Goal: Task Accomplishment & Management: Manage account settings

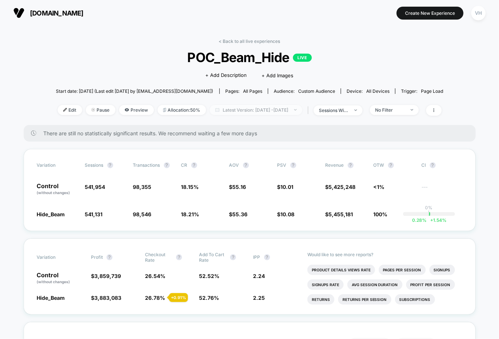
click at [286, 107] on span "Latest Version: [DATE] - [DATE]" at bounding box center [256, 110] width 92 height 10
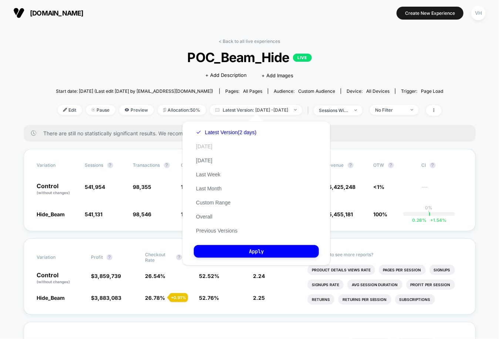
click at [198, 147] on button "[DATE]" at bounding box center [204, 146] width 21 height 7
click at [242, 258] on div "Latest Version (2 days) Today Yesterday Last Week Last Month Custom Range Overa…" at bounding box center [256, 193] width 148 height 144
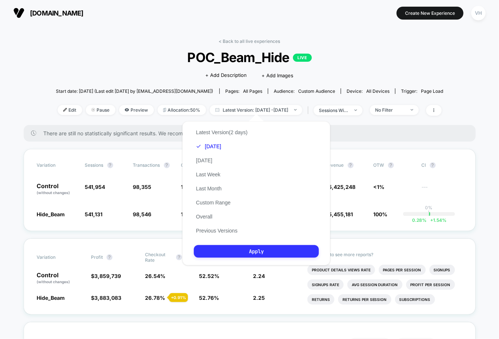
click at [237, 253] on button "Apply" at bounding box center [256, 251] width 125 height 13
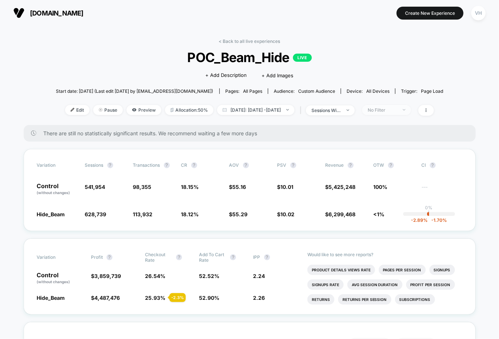
click at [394, 112] on span "No Filter" at bounding box center [386, 110] width 49 height 10
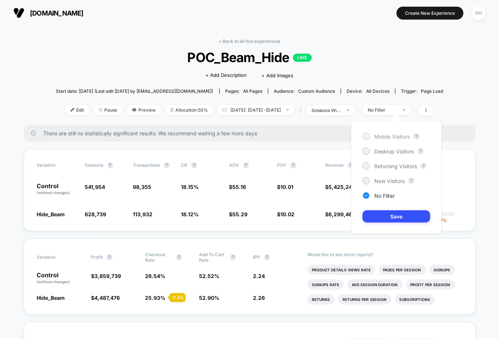
click at [387, 138] on span "Mobile Visitors" at bounding box center [392, 137] width 36 height 6
click at [386, 221] on button "Save" at bounding box center [397, 216] width 68 height 12
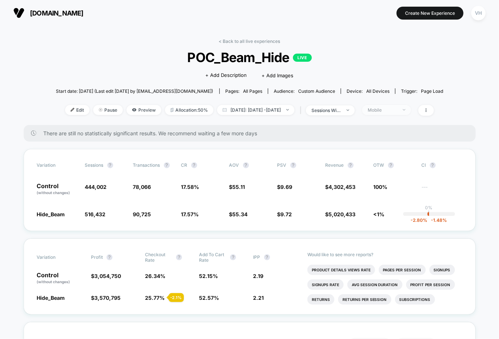
click at [401, 106] on span "Mobile" at bounding box center [386, 110] width 49 height 10
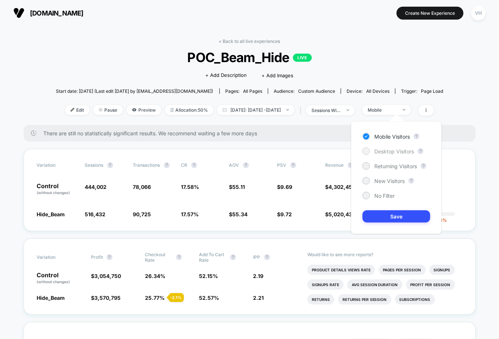
click at [379, 151] on span "Desktop Visitors" at bounding box center [394, 151] width 40 height 6
click at [381, 218] on button "Save" at bounding box center [397, 216] width 68 height 12
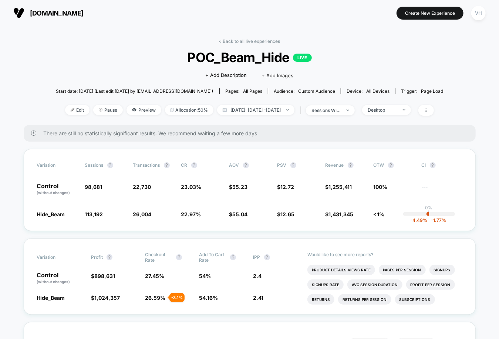
click at [354, 78] on div "Click to edit experience details + Add Description + Add Images" at bounding box center [249, 75] width 233 height 20
click at [411, 114] on span "Desktop" at bounding box center [386, 110] width 49 height 10
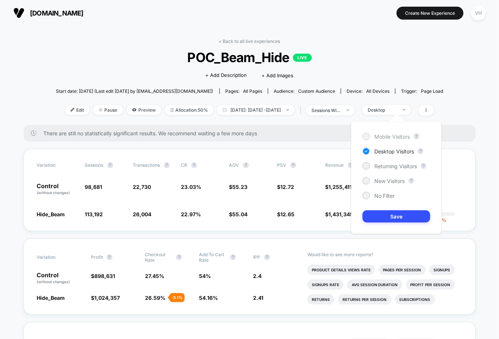
click at [398, 138] on span "Mobile Visitors" at bounding box center [392, 137] width 36 height 6
click at [389, 217] on button "Save" at bounding box center [397, 216] width 68 height 12
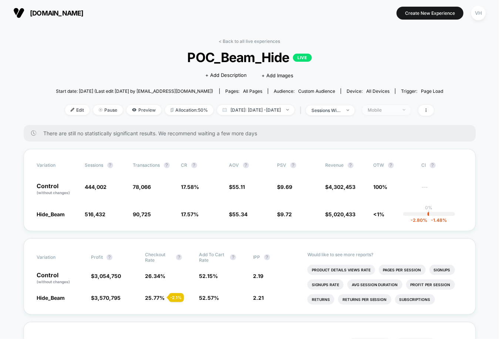
click at [397, 108] on div "Mobile" at bounding box center [383, 110] width 30 height 6
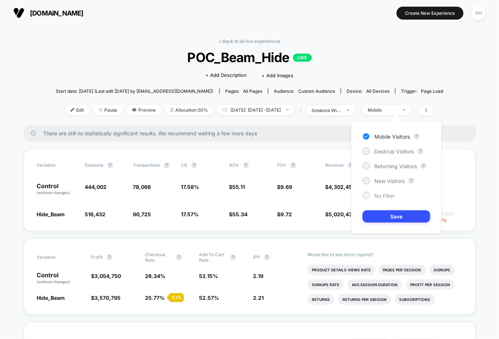
click at [379, 195] on span "No Filter" at bounding box center [384, 196] width 20 height 6
click at [386, 207] on div "Mobile Visitors ? Desktop Visitors ? Returning Visitors ? New Visitors ? No Fil…" at bounding box center [396, 177] width 91 height 113
click at [386, 219] on button "Save" at bounding box center [397, 216] width 68 height 12
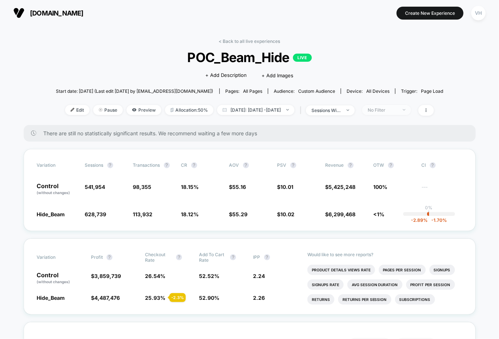
click at [386, 111] on div "No Filter" at bounding box center [383, 110] width 30 height 6
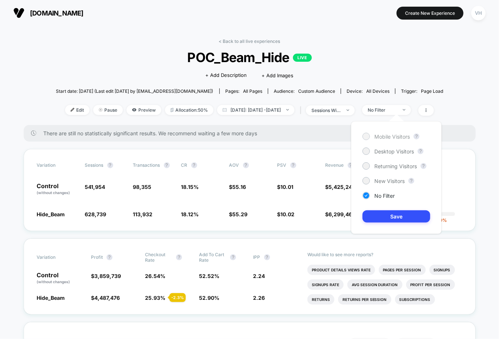
click at [378, 137] on span "Mobile Visitors" at bounding box center [392, 137] width 36 height 6
click at [387, 215] on button "Save" at bounding box center [397, 216] width 68 height 12
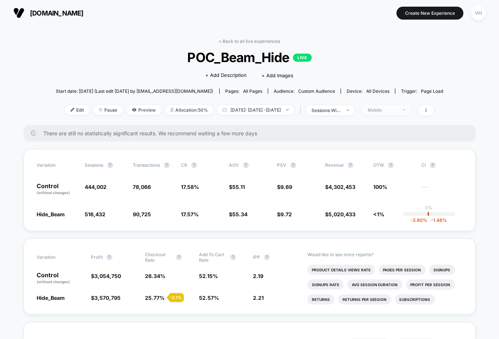
click at [397, 110] on div "Mobile" at bounding box center [383, 110] width 30 height 6
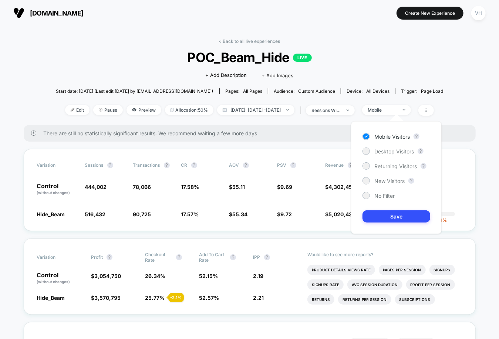
click at [402, 146] on div "Mobile Visitors ? Desktop Visitors ? Returning Visitors ? New Visitors ? No Fil…" at bounding box center [396, 177] width 91 height 113
click at [399, 148] on span "Desktop Visitors" at bounding box center [394, 151] width 40 height 6
click at [326, 62] on span "POC_Beam_Hide LIVE" at bounding box center [249, 58] width 349 height 16
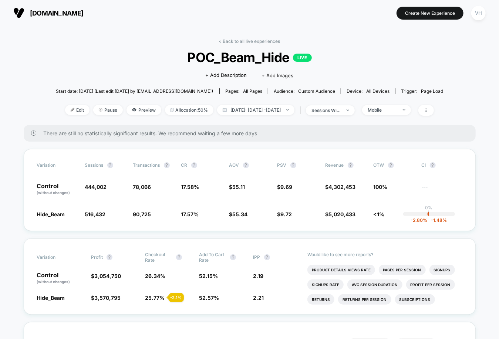
click at [293, 114] on div "Edit Pause Preview Allocation: 50% Today: Sep 7, 2025 - Sep 29, 2025 | sessions…" at bounding box center [250, 110] width 388 height 11
click at [290, 111] on span "Today: Sep 7, 2025 - Sep 29, 2025" at bounding box center [255, 110] width 77 height 10
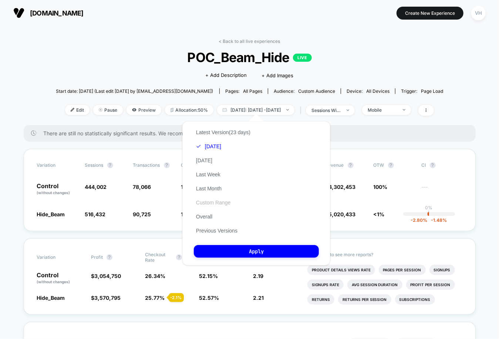
click at [207, 202] on button "Custom Range" at bounding box center [213, 202] width 39 height 7
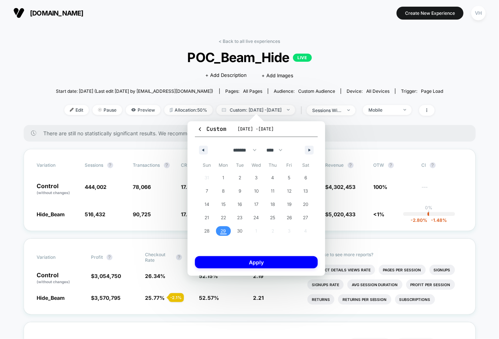
click at [221, 233] on span "29" at bounding box center [223, 231] width 6 height 13
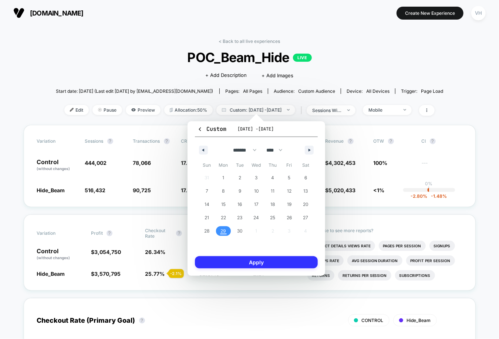
click at [231, 264] on button "Apply" at bounding box center [256, 262] width 123 height 12
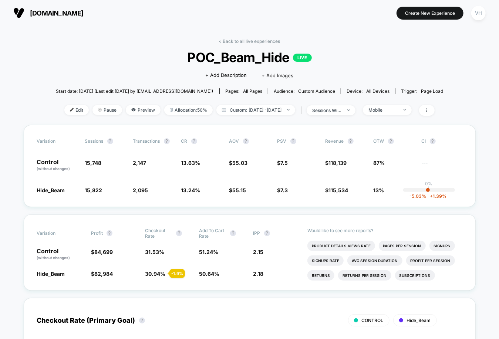
drag, startPoint x: 497, startPoint y: 83, endPoint x: 534, endPoint y: 74, distance: 38.4
click at [499, 74] on html "laurageller.com Create New Experience VH laurageller.com < Back to all live exp…" at bounding box center [249, 169] width 499 height 339
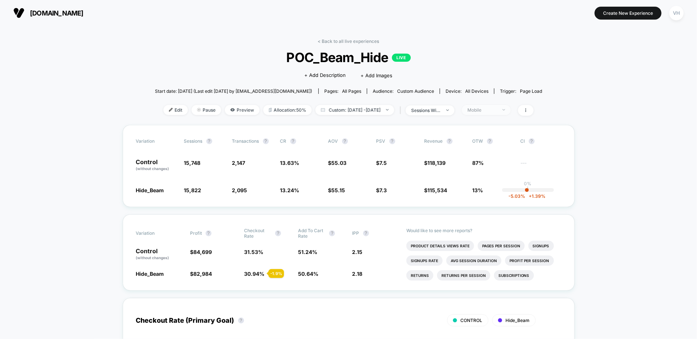
click at [499, 112] on span "Mobile" at bounding box center [486, 110] width 49 height 10
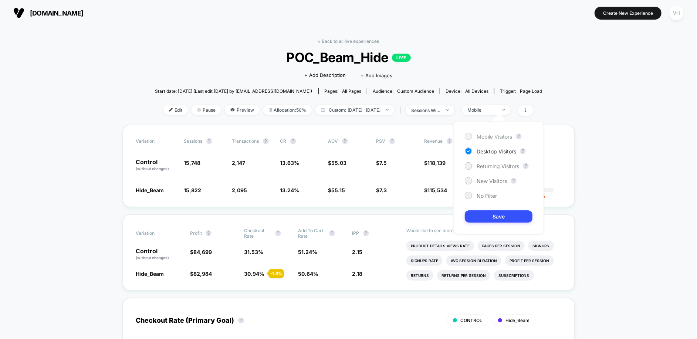
click at [492, 138] on span "Mobile Visitors" at bounding box center [495, 137] width 36 height 6
click at [491, 210] on button "Save" at bounding box center [499, 216] width 68 height 12
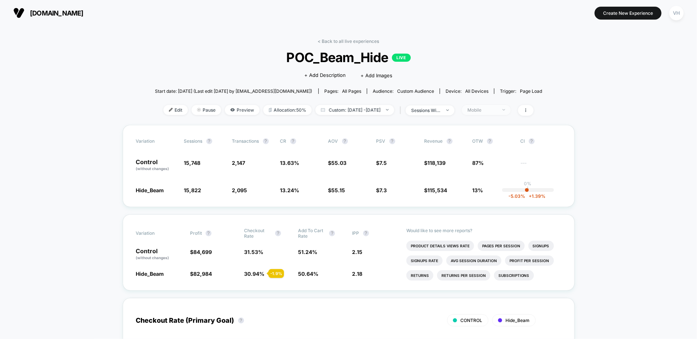
click at [497, 108] on div "Mobile" at bounding box center [483, 110] width 30 height 6
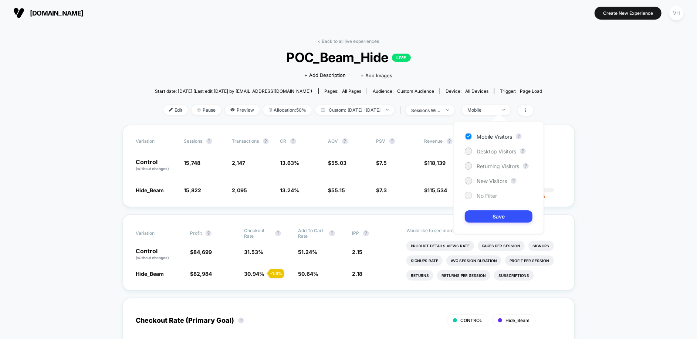
click at [474, 197] on div "No Filter" at bounding box center [481, 195] width 32 height 7
click at [486, 216] on button "Save" at bounding box center [499, 216] width 68 height 12
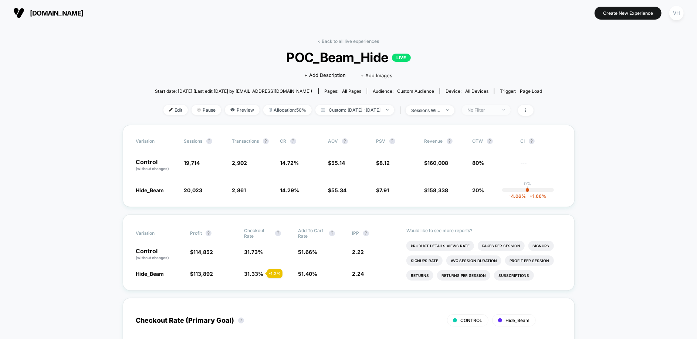
click at [497, 107] on div "No Filter" at bounding box center [483, 110] width 30 height 6
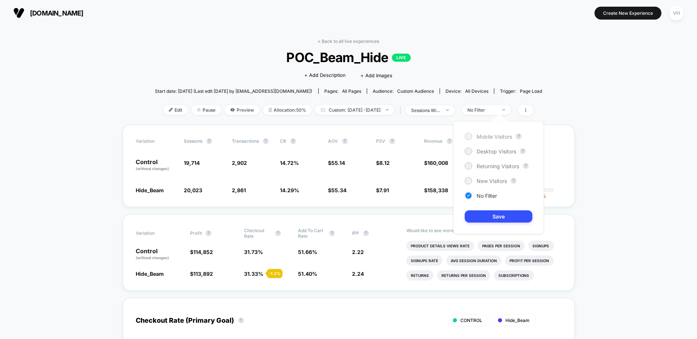
click at [488, 136] on span "Mobile Visitors" at bounding box center [495, 137] width 36 height 6
click at [488, 211] on button "Save" at bounding box center [499, 216] width 68 height 12
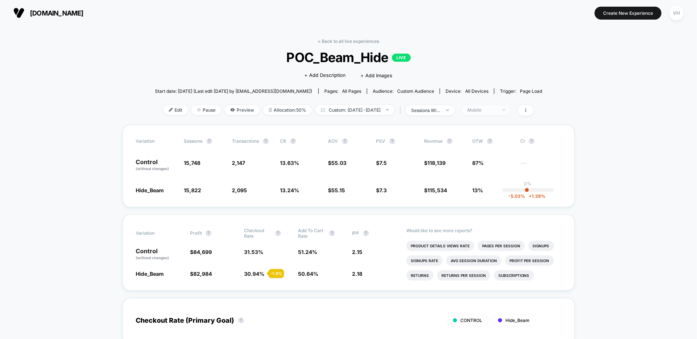
click at [499, 105] on span "Mobile" at bounding box center [486, 110] width 49 height 10
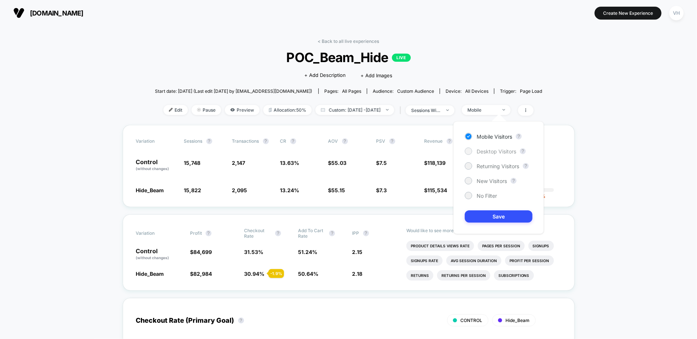
click at [499, 148] on span "Desktop Visitors" at bounding box center [497, 151] width 40 height 6
click at [492, 211] on button "Save" at bounding box center [499, 216] width 68 height 12
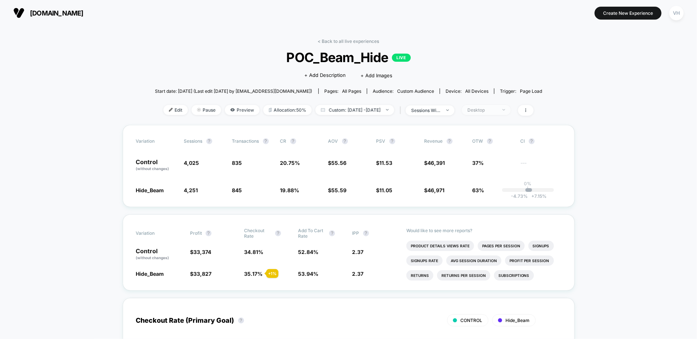
click at [479, 112] on span "Desktop" at bounding box center [486, 110] width 49 height 10
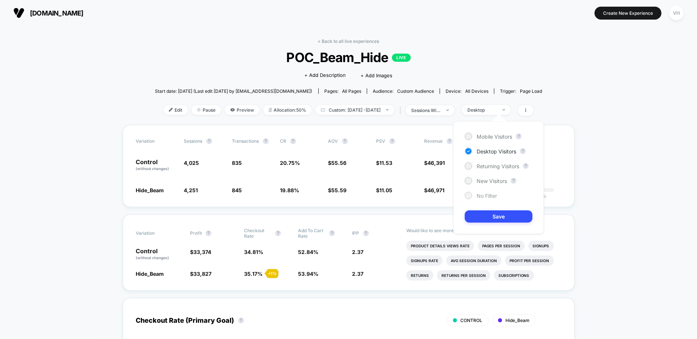
click at [476, 195] on div "No Filter" at bounding box center [481, 195] width 32 height 7
click at [491, 219] on button "Save" at bounding box center [499, 216] width 68 height 12
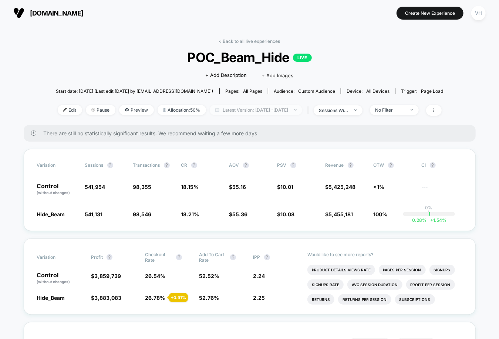
click at [301, 107] on span "Latest Version: [DATE] - [DATE]" at bounding box center [256, 110] width 92 height 10
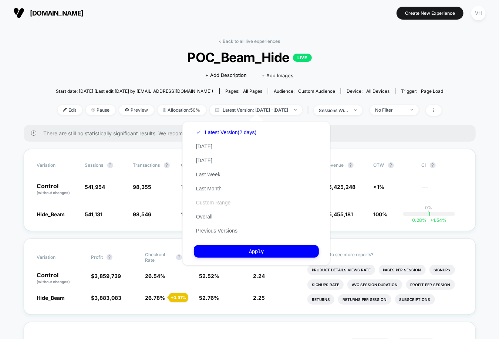
click at [220, 203] on button "Custom Range" at bounding box center [213, 202] width 39 height 7
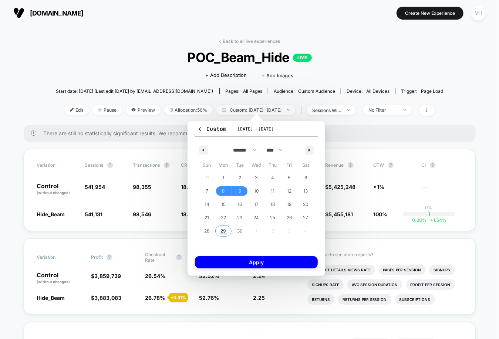
click at [222, 230] on span "29" at bounding box center [223, 231] width 6 height 13
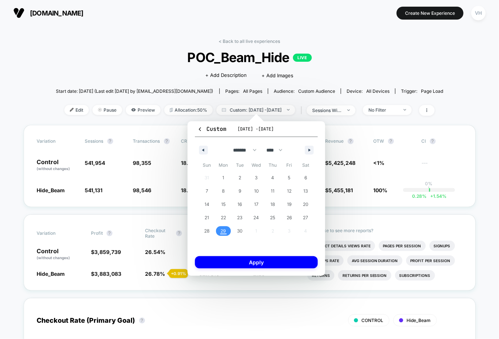
click at [222, 230] on span "29" at bounding box center [223, 231] width 6 height 13
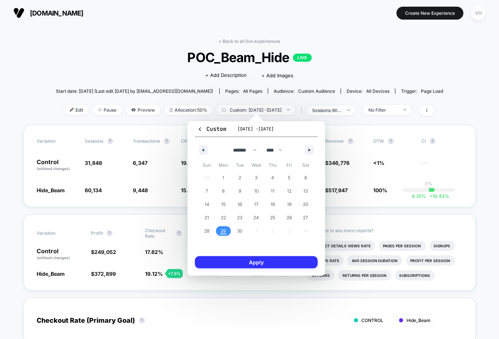
click at [229, 263] on button "Apply" at bounding box center [256, 262] width 123 height 12
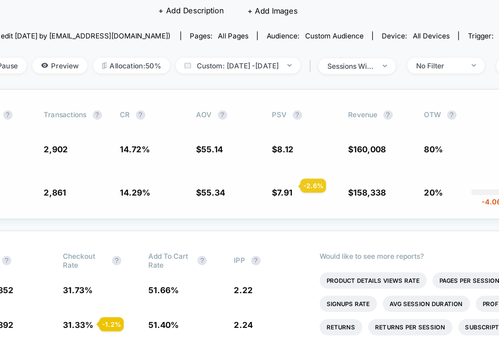
scroll to position [2, 0]
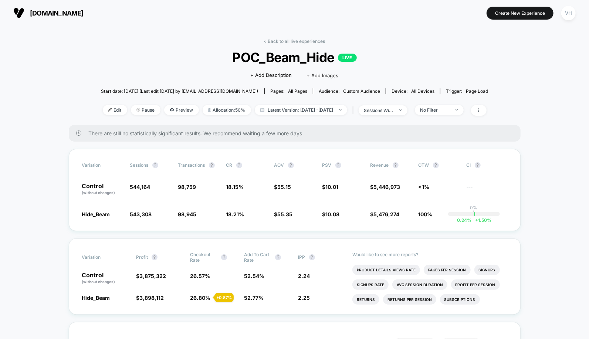
click at [312, 116] on div "< Back to all live experiences POC_Beam_Hide LIVE Click to edit experience deta…" at bounding box center [295, 81] width 388 height 87
click at [307, 111] on span "Latest Version: [DATE] - [DATE]" at bounding box center [301, 110] width 92 height 10
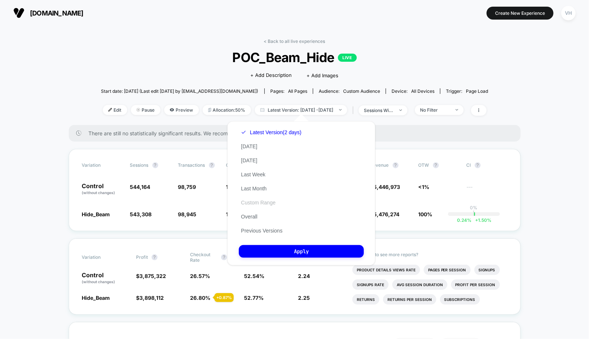
click at [262, 202] on button "Custom Range" at bounding box center [258, 202] width 39 height 7
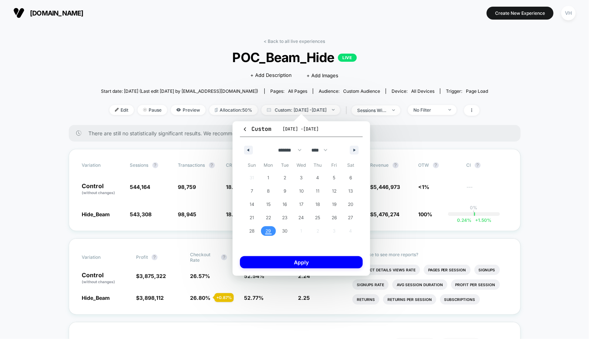
click at [269, 232] on span "29" at bounding box center [269, 231] width 6 height 13
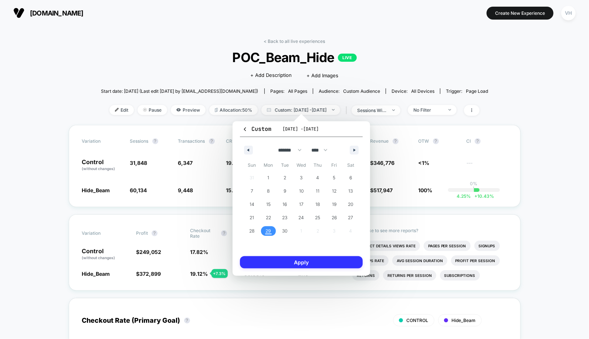
click at [292, 266] on button "Apply" at bounding box center [301, 262] width 123 height 12
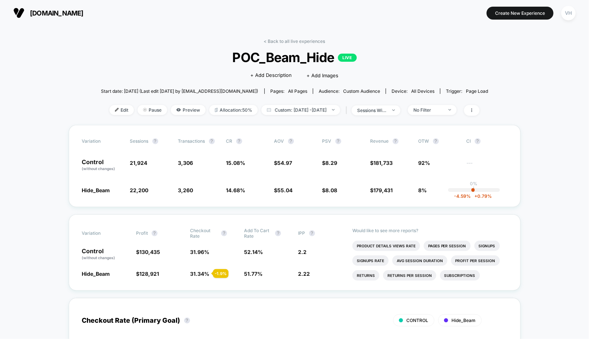
click at [448, 102] on div "< Back to all live experiences POC_Beam_Hide LIVE Click to edit experience deta…" at bounding box center [295, 81] width 388 height 87
click at [443, 107] on div "No Filter" at bounding box center [429, 110] width 30 height 6
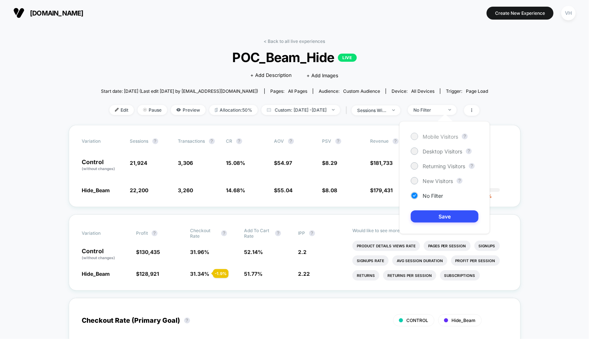
click at [425, 139] on span "Mobile Visitors" at bounding box center [441, 137] width 36 height 6
click at [437, 213] on button "Save" at bounding box center [445, 216] width 68 height 12
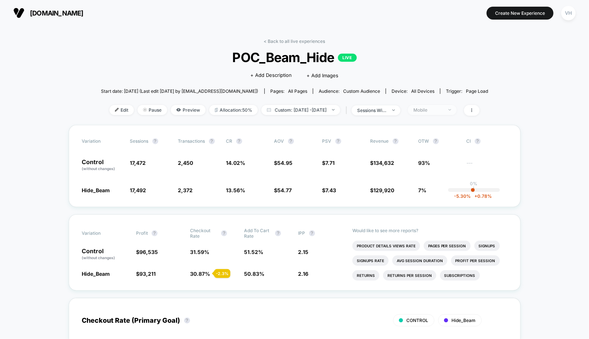
click at [457, 106] on span "Mobile" at bounding box center [432, 110] width 49 height 10
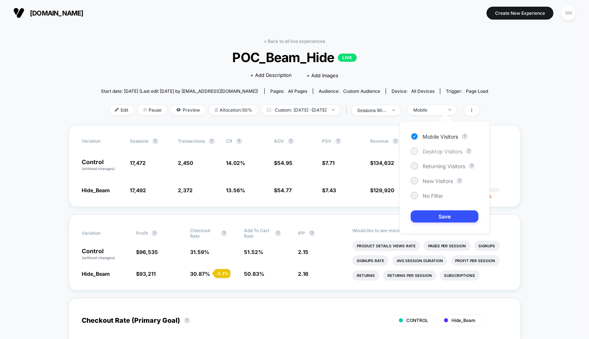
click at [415, 152] on div at bounding box center [415, 151] width 6 height 6
click at [437, 221] on button "Save" at bounding box center [445, 216] width 68 height 12
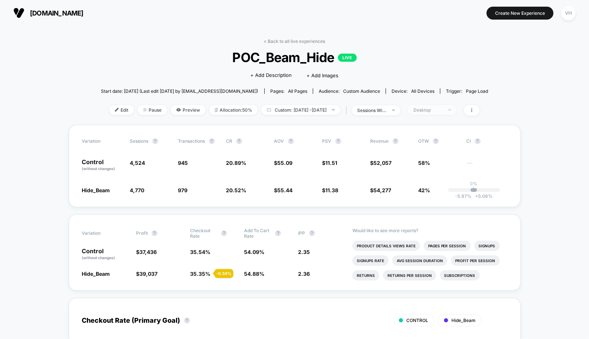
click at [437, 105] on span "Desktop" at bounding box center [432, 110] width 49 height 10
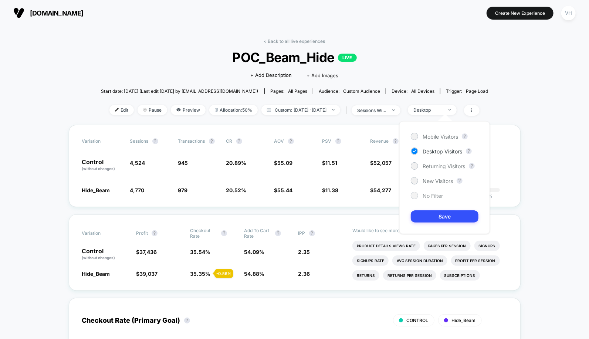
click at [422, 195] on div "No Filter" at bounding box center [427, 195] width 32 height 7
click at [422, 213] on button "Save" at bounding box center [445, 216] width 68 height 12
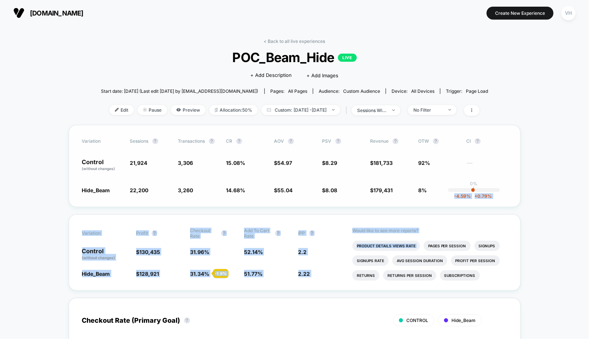
drag, startPoint x: 444, startPoint y: 240, endPoint x: 494, endPoint y: 201, distance: 64.0
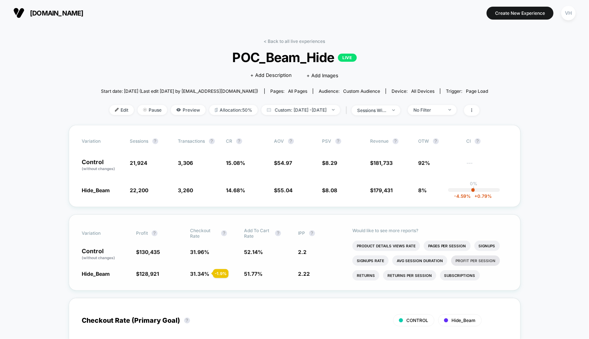
click at [476, 265] on li "Profit Per Session" at bounding box center [475, 261] width 49 height 10
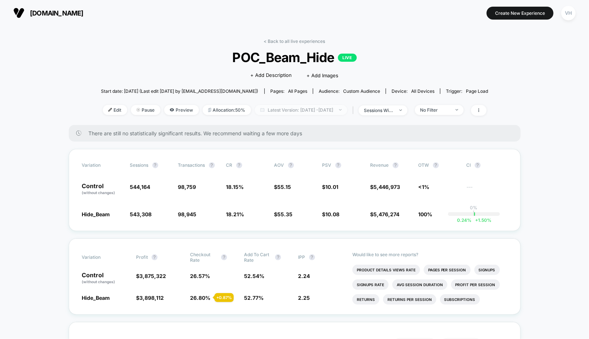
click at [342, 106] on span "Latest Version: Sep 29, 2025 - Sep 29, 2025" at bounding box center [301, 110] width 92 height 10
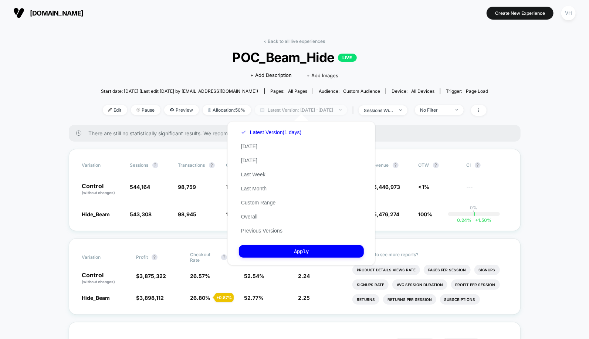
click at [333, 107] on span "Latest Version: Sep 29, 2025 - Sep 29, 2025" at bounding box center [301, 110] width 92 height 10
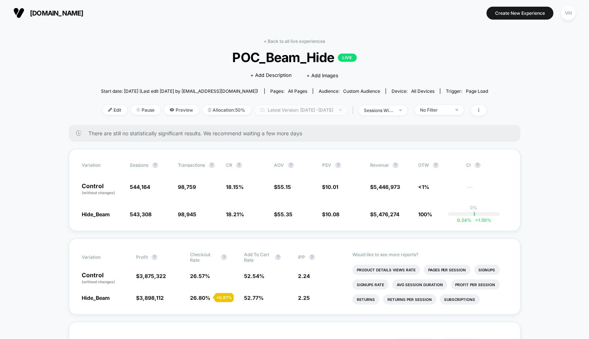
click at [333, 107] on span "Latest Version: Sep 29, 2025 - Sep 29, 2025" at bounding box center [301, 110] width 92 height 10
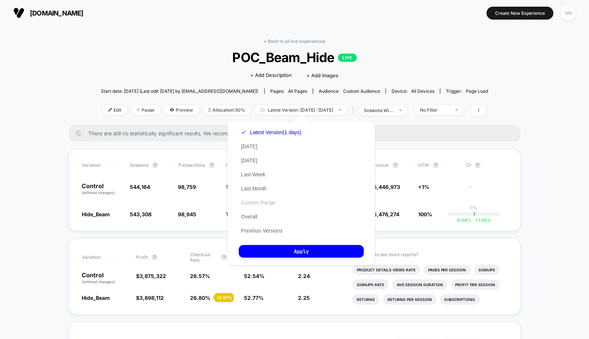
click at [252, 202] on button "Custom Range" at bounding box center [258, 202] width 39 height 7
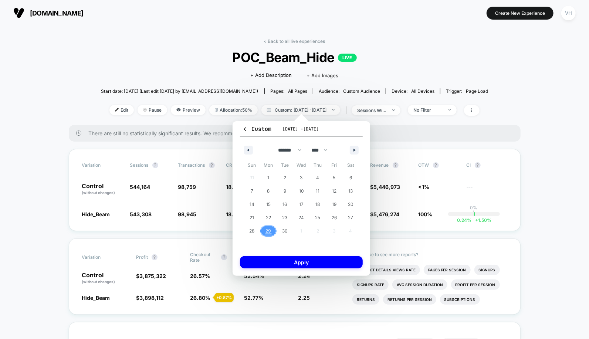
click at [269, 232] on span "29" at bounding box center [269, 231] width 6 height 13
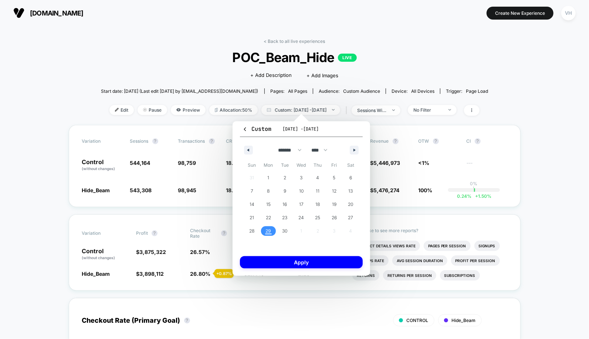
click at [269, 232] on span "29" at bounding box center [269, 231] width 6 height 13
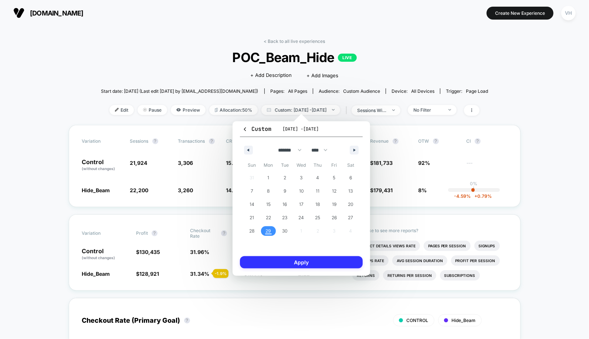
click at [274, 263] on button "Apply" at bounding box center [301, 262] width 123 height 12
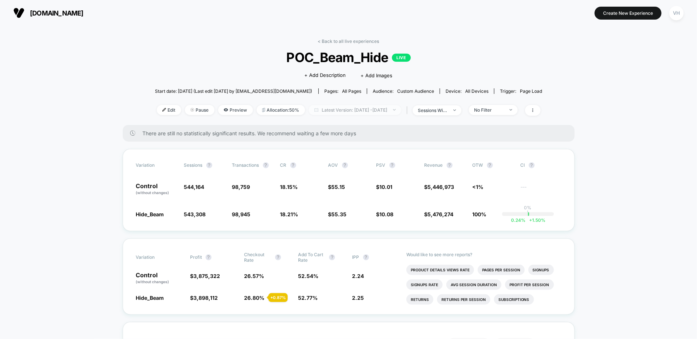
click at [383, 108] on span "Latest Version: [DATE] - [DATE]" at bounding box center [355, 110] width 92 height 10
select select "*"
select select "****"
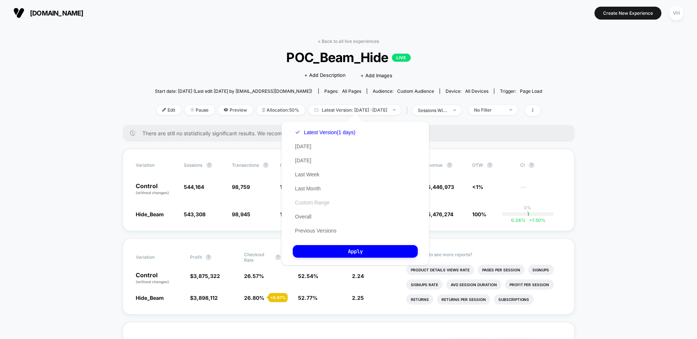
click at [326, 205] on button "Custom Range" at bounding box center [312, 202] width 39 height 7
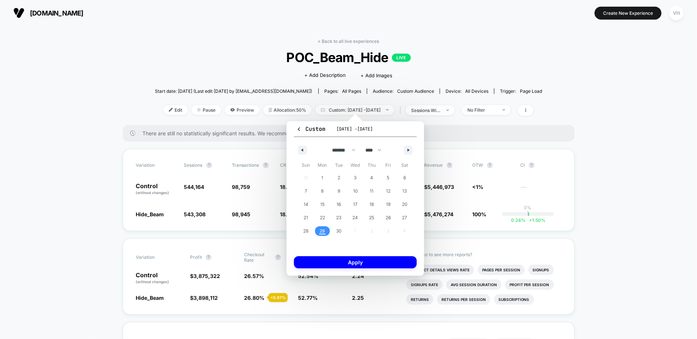
click at [319, 226] on span "29" at bounding box center [322, 231] width 17 height 10
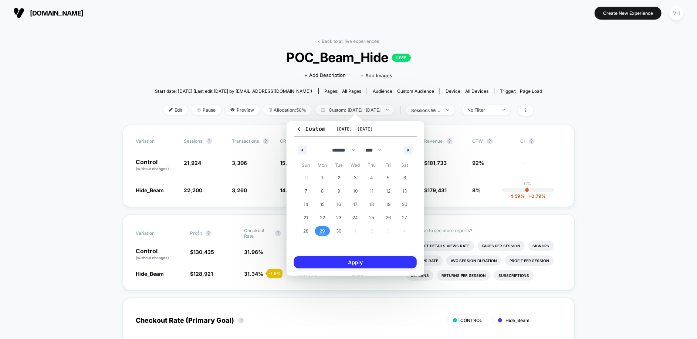
click at [341, 260] on button "Apply" at bounding box center [355, 262] width 123 height 12
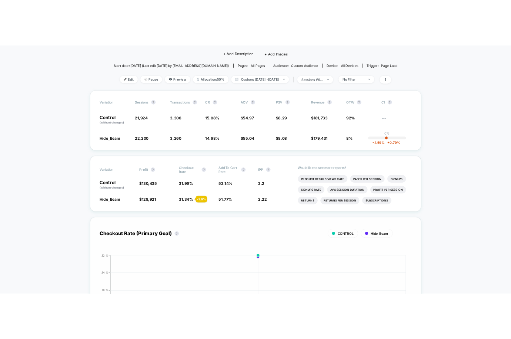
scroll to position [2, 0]
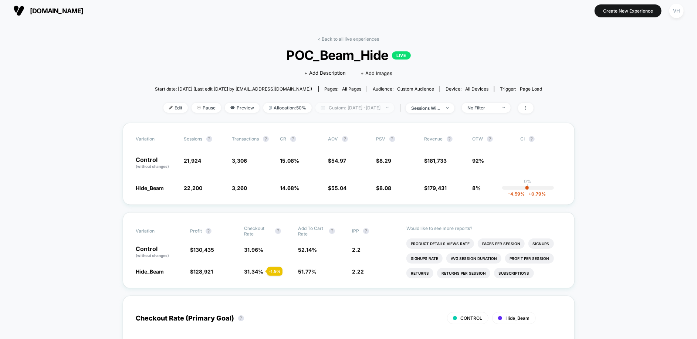
click at [373, 104] on span "Custom: Sep 29, 2025 - Sep 29, 2025" at bounding box center [355, 108] width 79 height 10
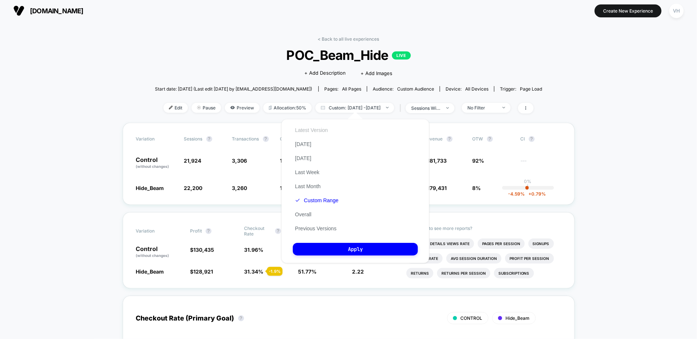
click at [300, 130] on button "Latest Version" at bounding box center [311, 130] width 37 height 7
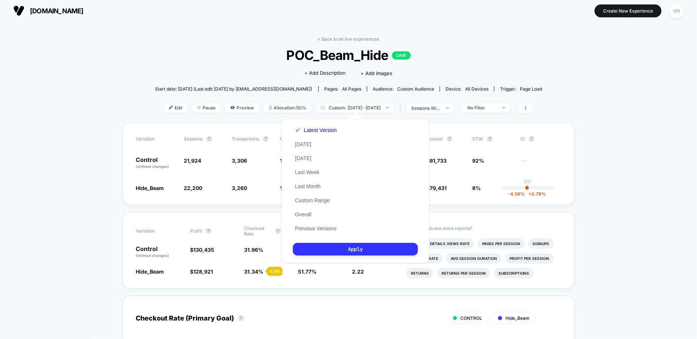
click at [341, 252] on button "Apply" at bounding box center [355, 249] width 125 height 13
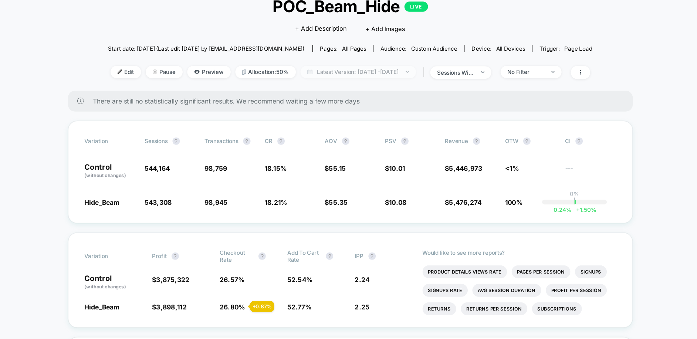
click at [394, 109] on span "Latest Version: Sep 7, 2025 - Sep 28, 2025" at bounding box center [355, 108] width 92 height 10
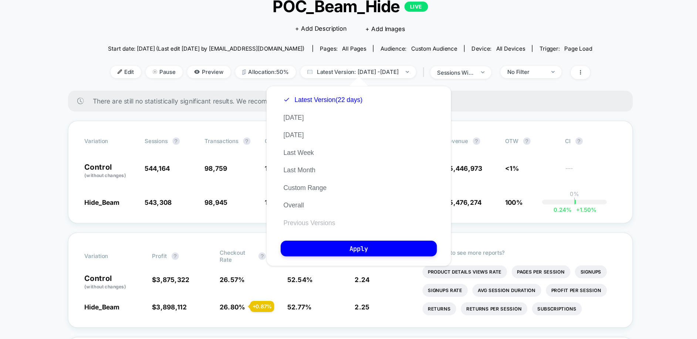
click at [315, 227] on button "Previous Versions" at bounding box center [316, 228] width 46 height 7
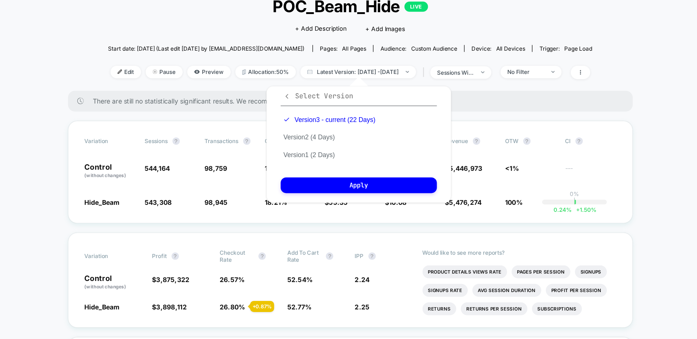
click at [296, 126] on icon "button" at bounding box center [298, 128] width 6 height 6
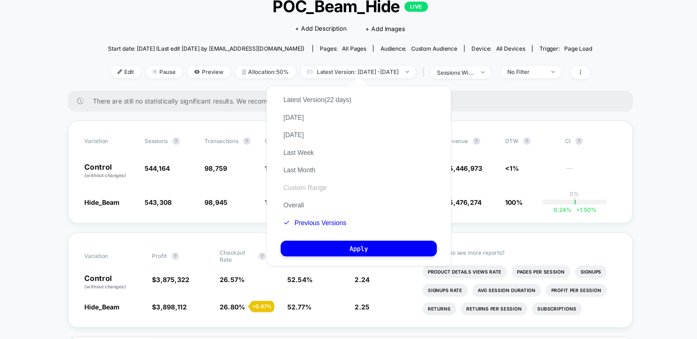
click at [316, 200] on button "Custom Range" at bounding box center [312, 200] width 39 height 7
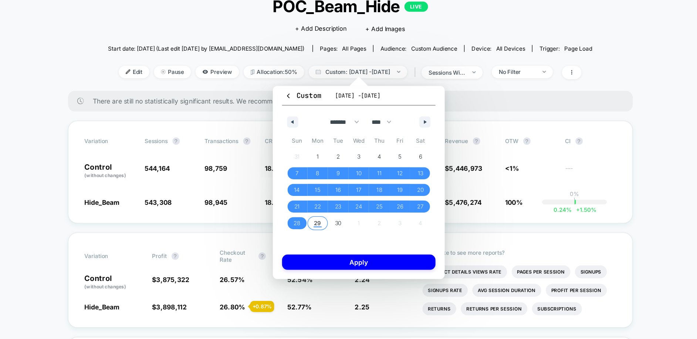
click at [325, 230] on span "29" at bounding box center [323, 228] width 6 height 13
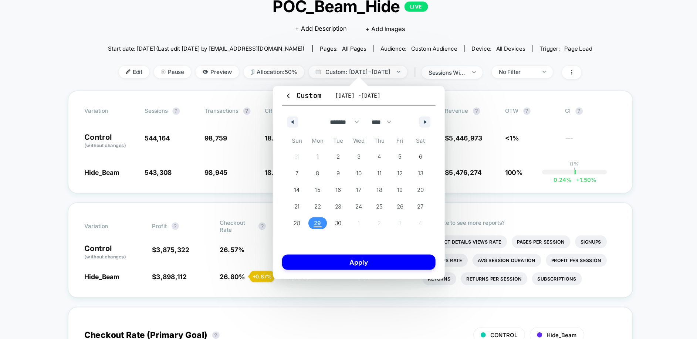
click at [325, 230] on span "29" at bounding box center [323, 228] width 6 height 13
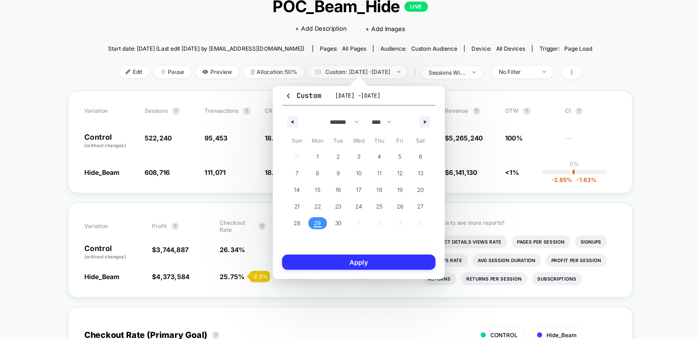
click at [334, 262] on button "Apply" at bounding box center [355, 260] width 123 height 12
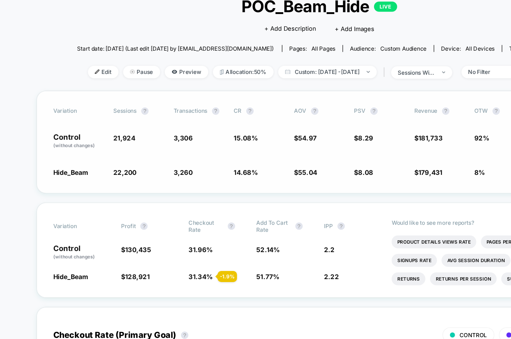
click at [373, 124] on div "Variation Sessions ? Transactions ? CR ? AOV ? PSV ? Revenue ? OTW ? CI ? Contr…" at bounding box center [255, 164] width 452 height 82
drag, startPoint x: 278, startPoint y: 161, endPoint x: 308, endPoint y: 159, distance: 30.0
click at [308, 159] on div "Control (without changes) 21,924 3,306 15.08 % $ 54.97 $ 8.29 $ 181,733 92% ---" at bounding box center [255, 163] width 425 height 13
copy div "$ 8.29"
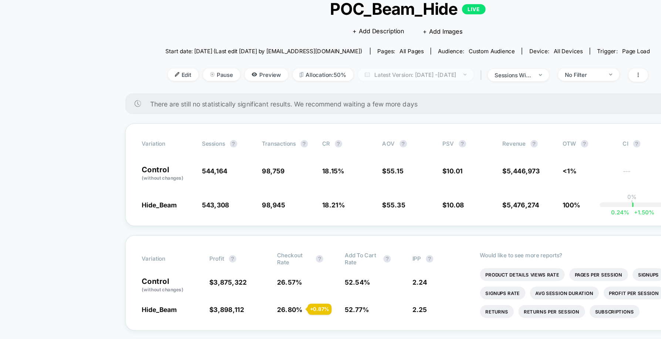
click at [371, 109] on span "Latest Version: [DATE] - [DATE]" at bounding box center [337, 110] width 92 height 10
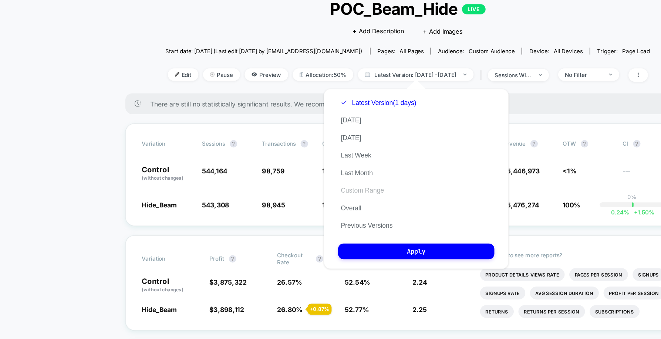
click at [287, 203] on button "Custom Range" at bounding box center [294, 202] width 39 height 7
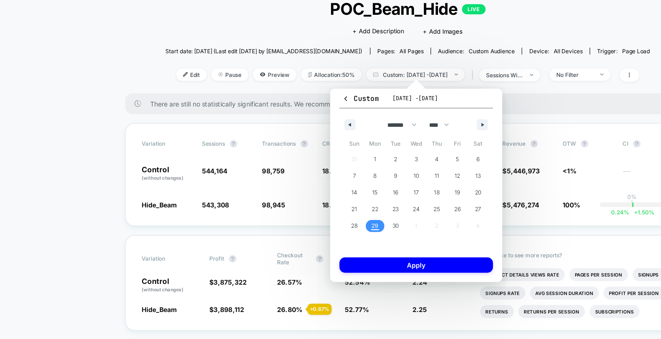
click at [304, 232] on span "29" at bounding box center [305, 231] width 6 height 13
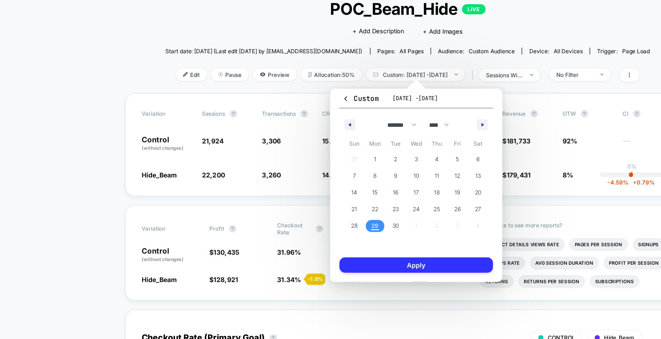
click at [319, 259] on button "Apply" at bounding box center [337, 262] width 123 height 12
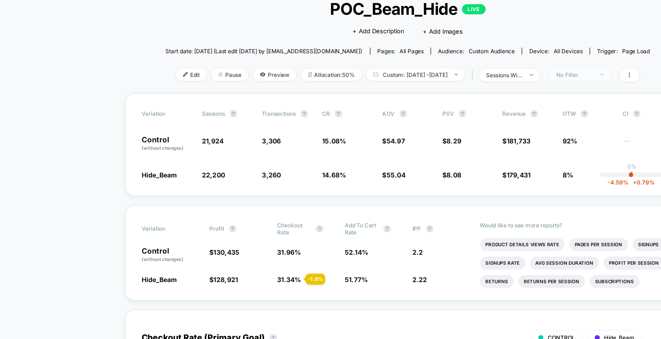
click at [478, 107] on div "No Filter" at bounding box center [464, 110] width 30 height 6
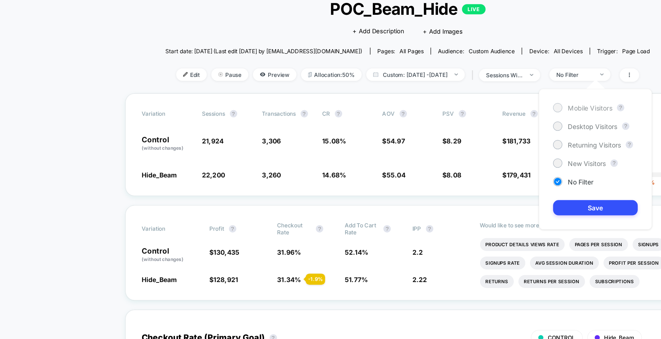
click at [459, 136] on span "Mobile Visitors" at bounding box center [477, 137] width 36 height 6
click at [491, 212] on button "Save" at bounding box center [481, 216] width 68 height 12
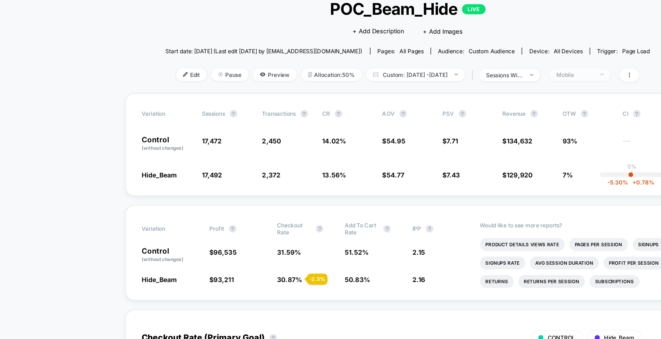
click at [479, 111] on div "Mobile" at bounding box center [464, 110] width 30 height 6
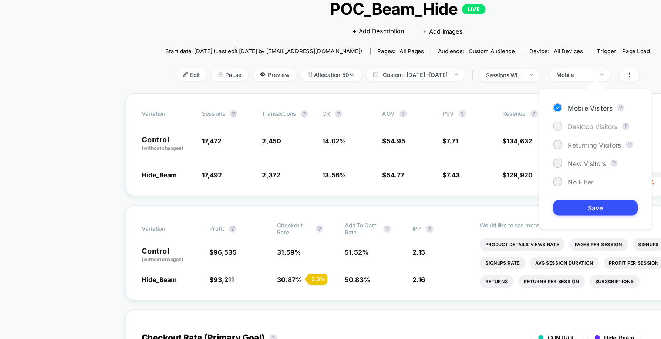
click at [470, 148] on div "Desktop Visitors" at bounding box center [472, 151] width 51 height 7
click at [477, 216] on button "Save" at bounding box center [481, 216] width 68 height 12
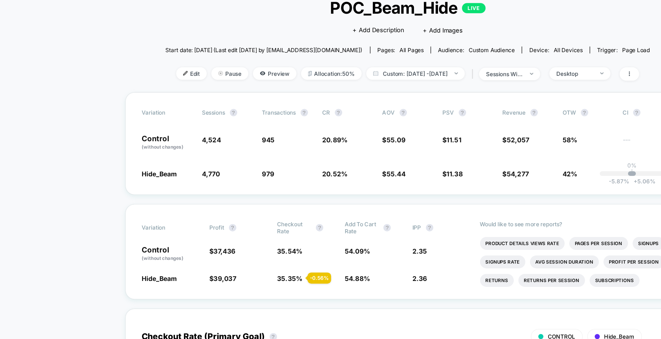
scroll to position [1, 0]
click at [486, 111] on span "Desktop" at bounding box center [468, 109] width 49 height 10
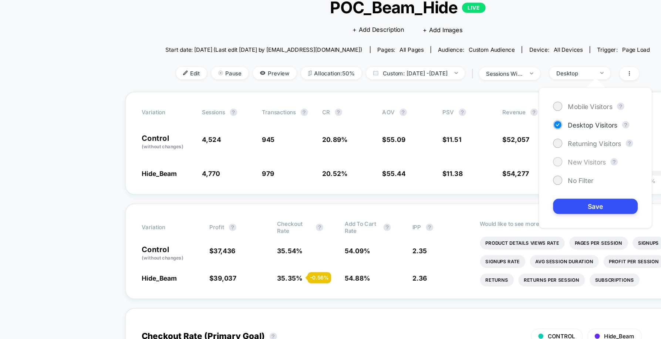
click at [473, 182] on span "New Visitors" at bounding box center [474, 180] width 30 height 6
click at [466, 215] on button "Save" at bounding box center [481, 215] width 68 height 12
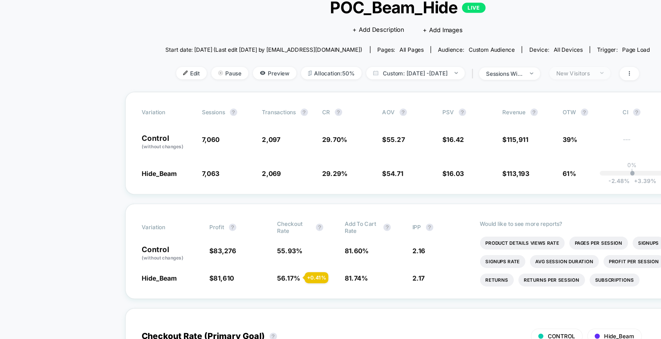
click at [479, 108] on div "New Visitors" at bounding box center [464, 109] width 30 height 6
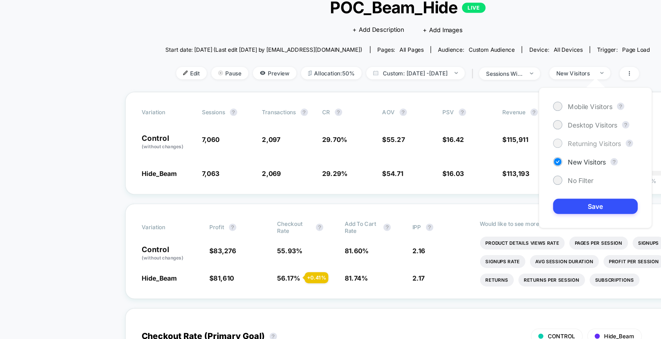
click at [468, 164] on span "Returning Visitors" at bounding box center [480, 165] width 43 height 6
click at [467, 209] on button "Save" at bounding box center [481, 215] width 68 height 12
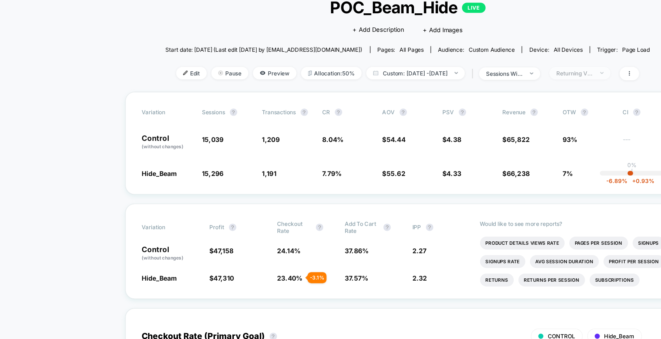
click at [485, 104] on span "Returning Visitors" at bounding box center [468, 109] width 49 height 10
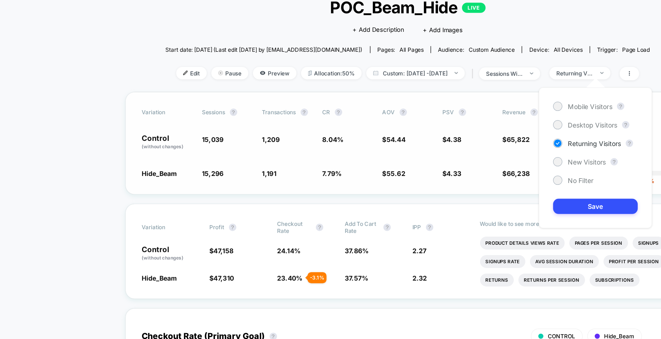
click at [385, 189] on span "$ 4.33 - 1.1 %" at bounding box center [378, 188] width 41 height 7
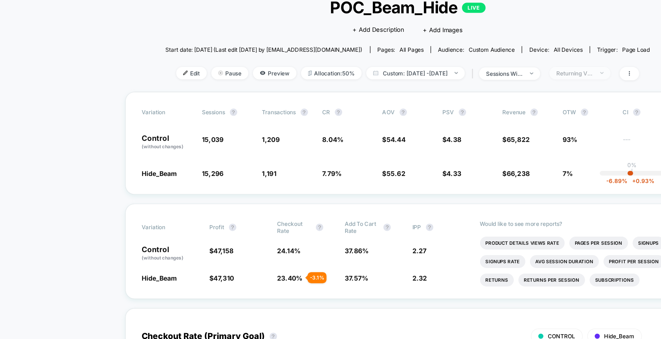
click at [492, 104] on span "Returning Visitors" at bounding box center [468, 109] width 49 height 10
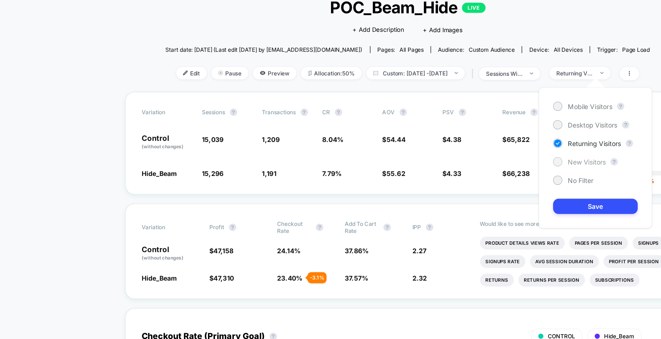
click at [474, 181] on span "New Visitors" at bounding box center [474, 180] width 30 height 6
click at [478, 209] on div "Mobile Visitors ? Desktop Visitors ? Returning Visitors ? New Visitors ? No Fil…" at bounding box center [480, 176] width 91 height 113
click at [462, 214] on button "Save" at bounding box center [481, 215] width 68 height 12
